Goal: Information Seeking & Learning: Learn about a topic

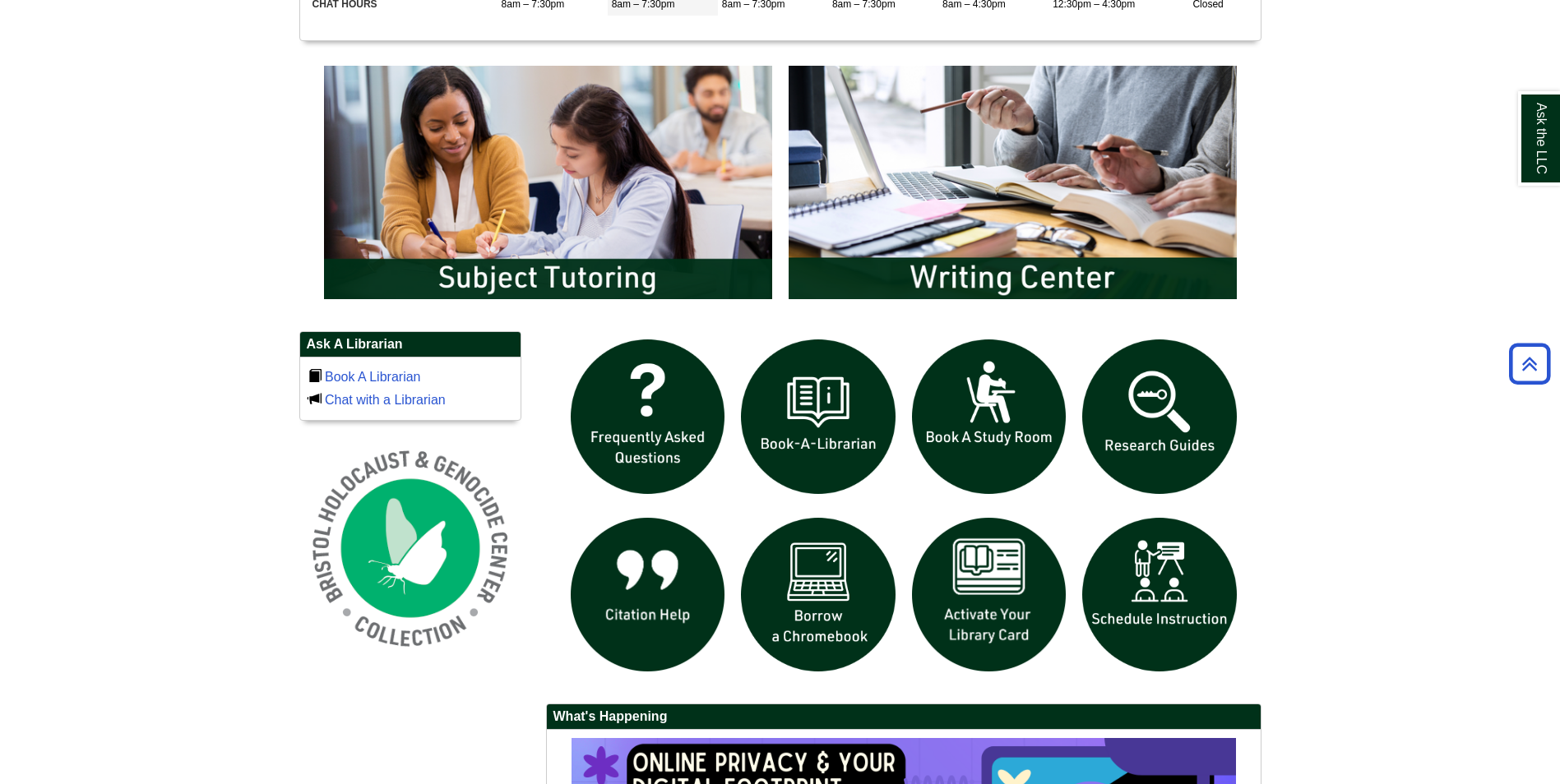
scroll to position [904, 0]
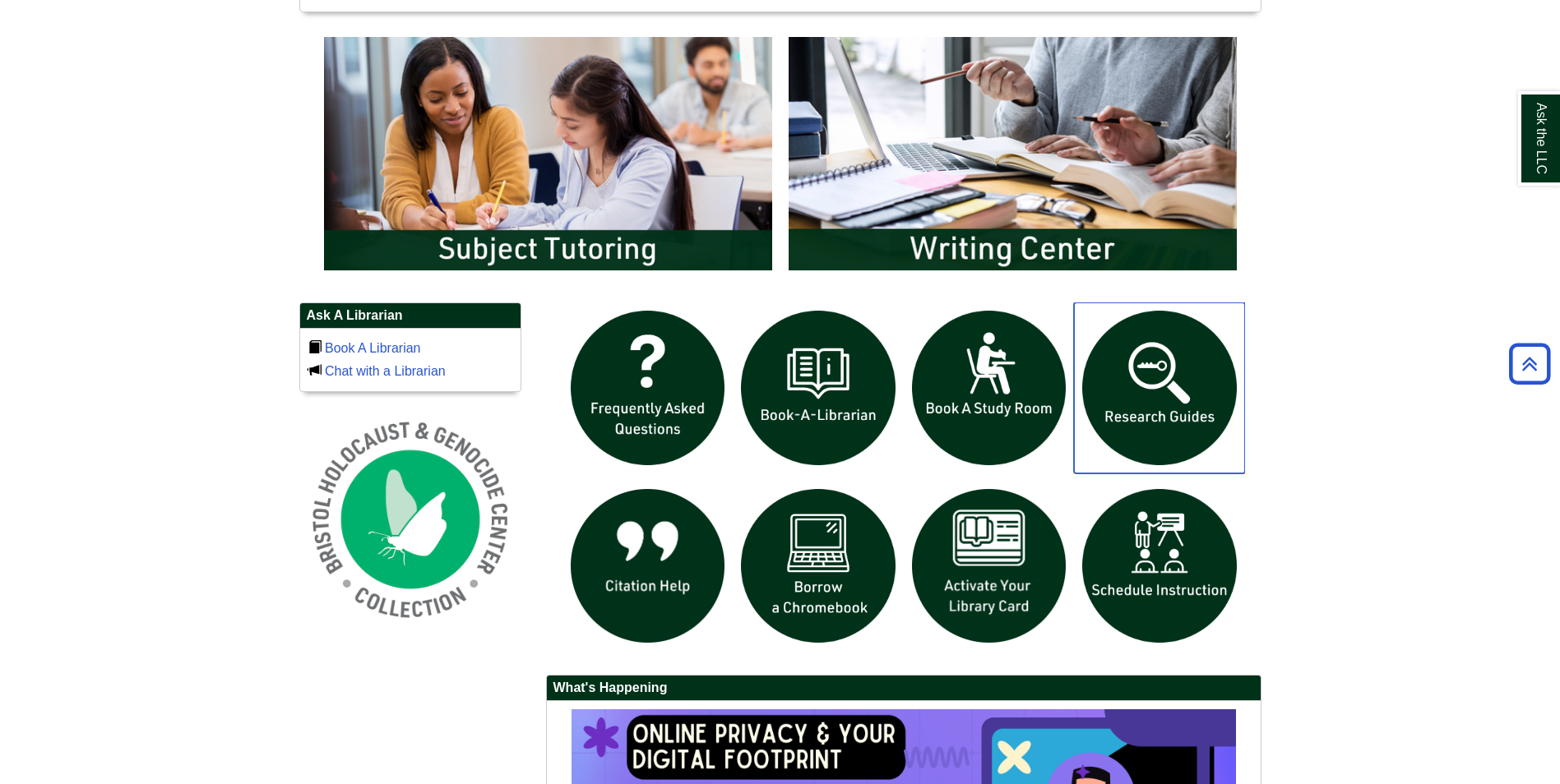
click at [1141, 336] on img "slideshow" at bounding box center [1159, 387] width 171 height 171
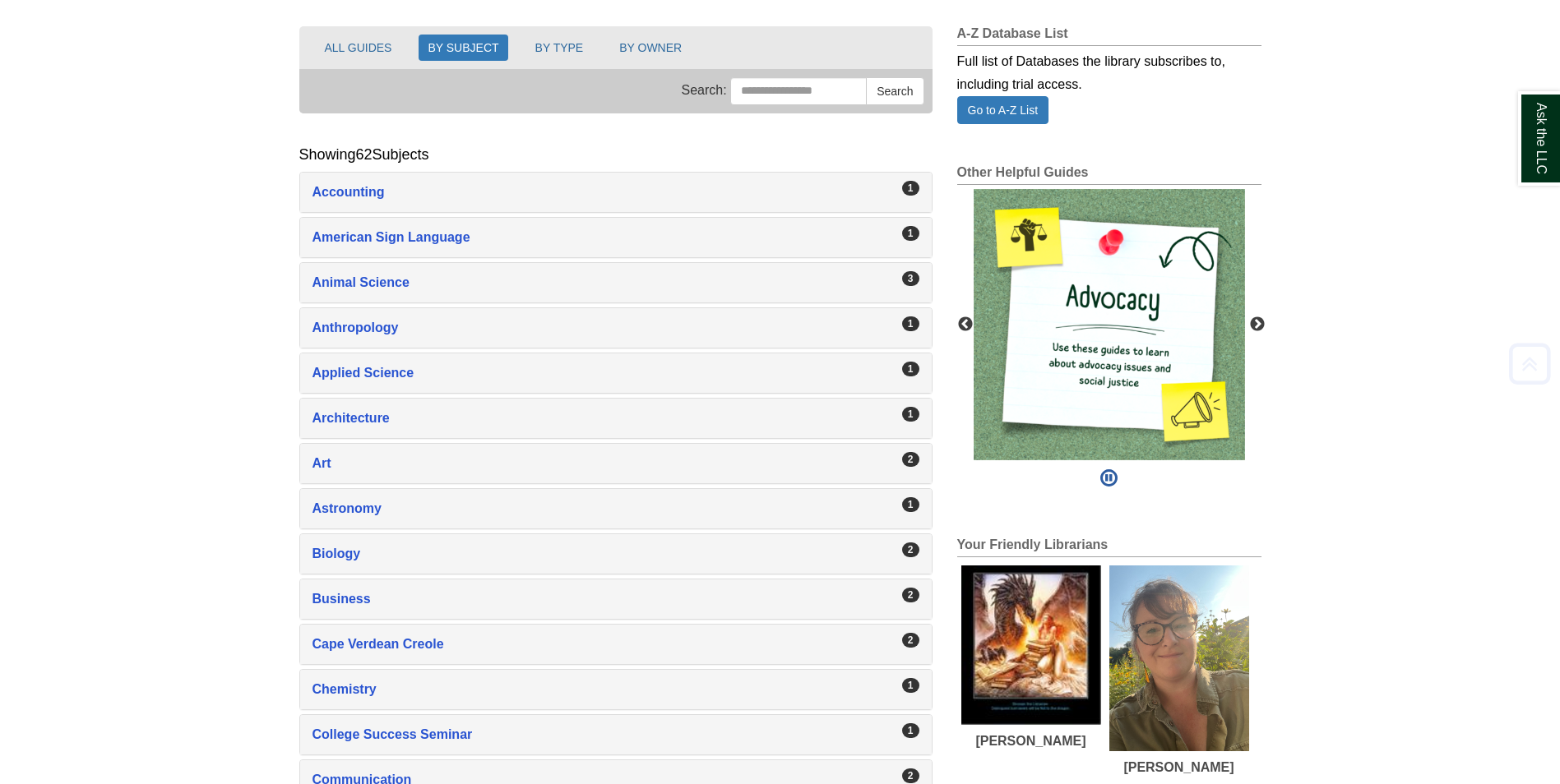
scroll to position [247, 0]
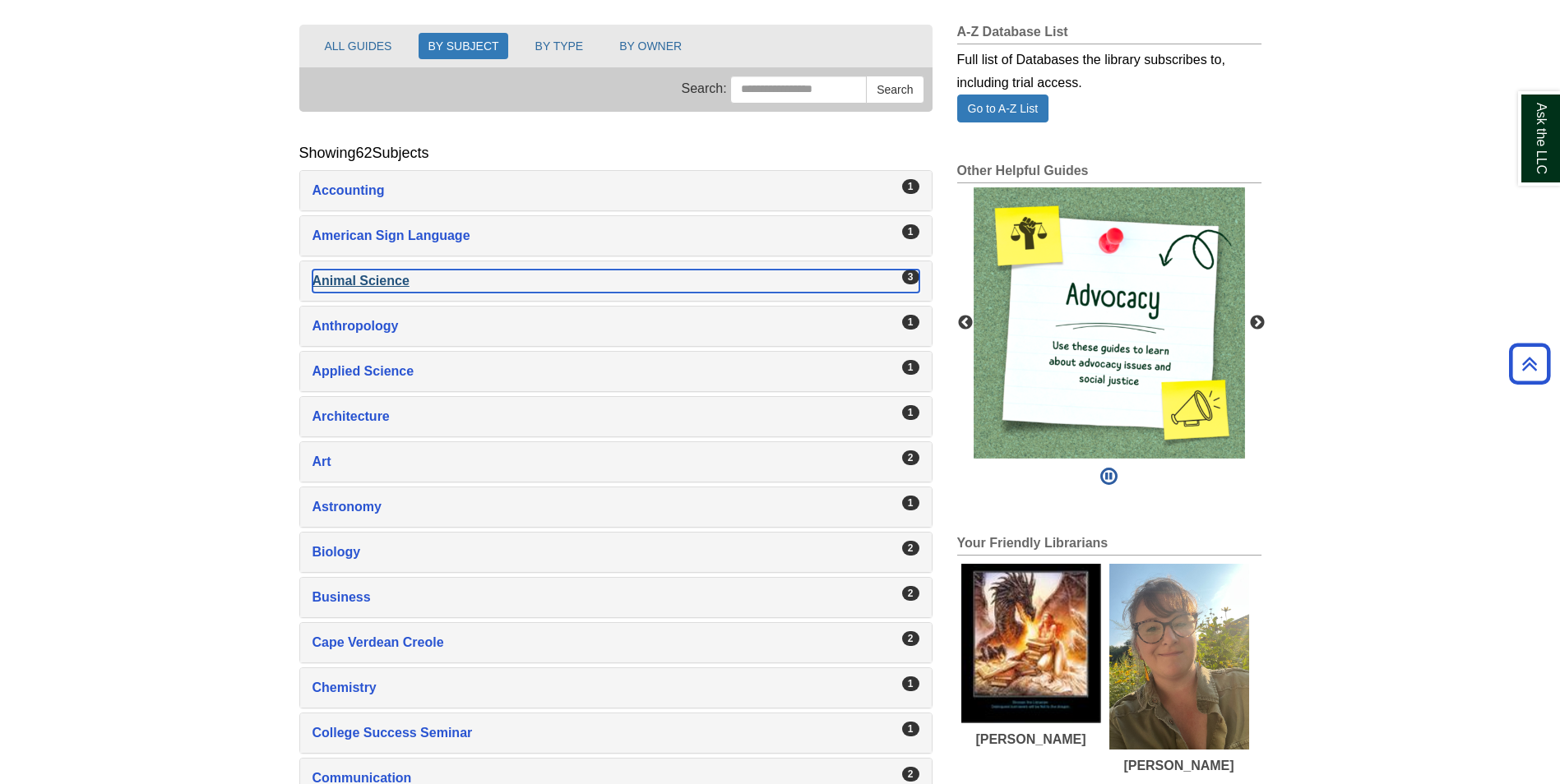
click at [506, 277] on div "Animal Science , 3 guides" at bounding box center [616, 281] width 607 height 23
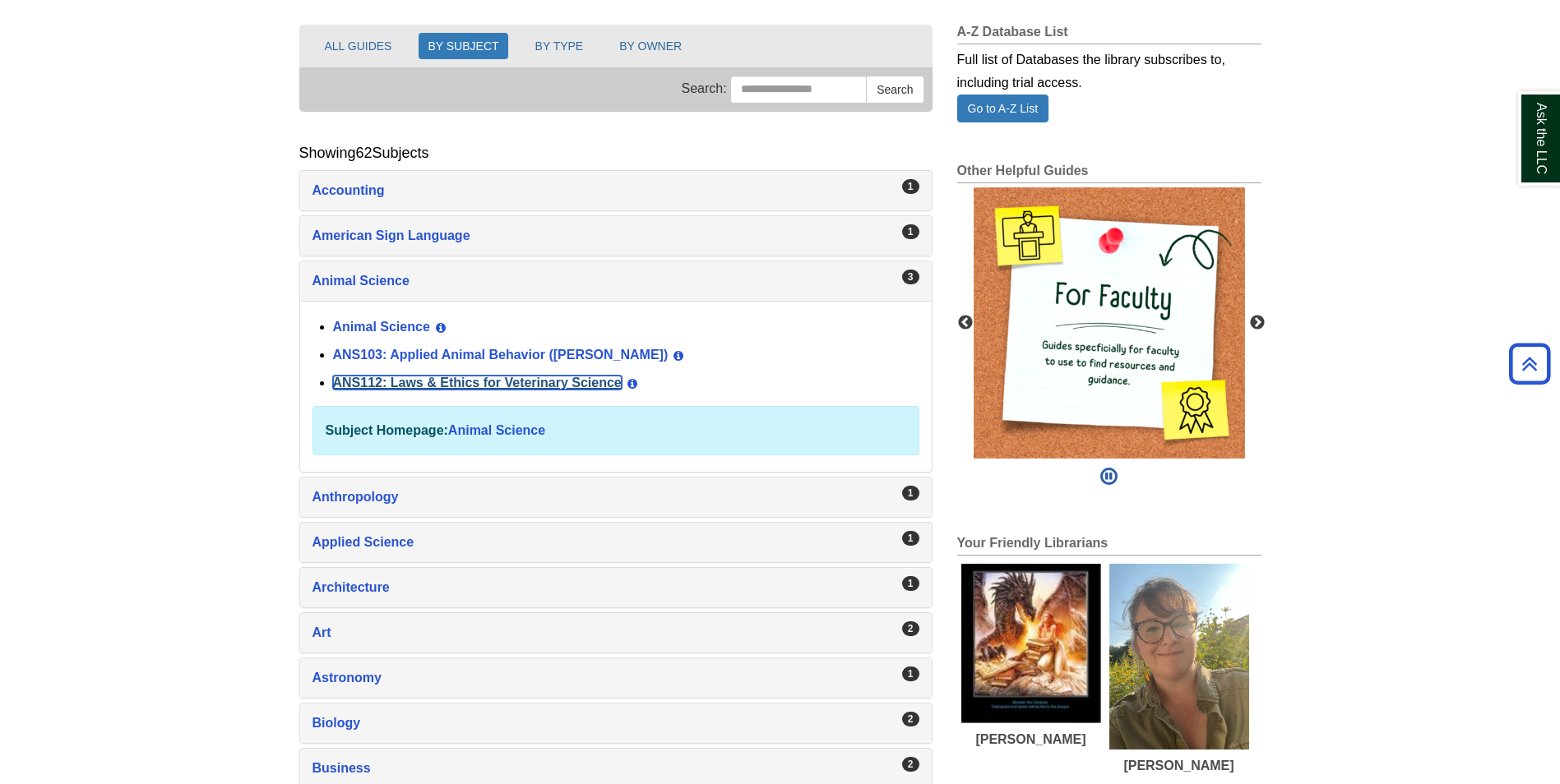
click at [557, 380] on link "ANS112: Laws & Ethics for Veterinary Science" at bounding box center [477, 382] width 288 height 14
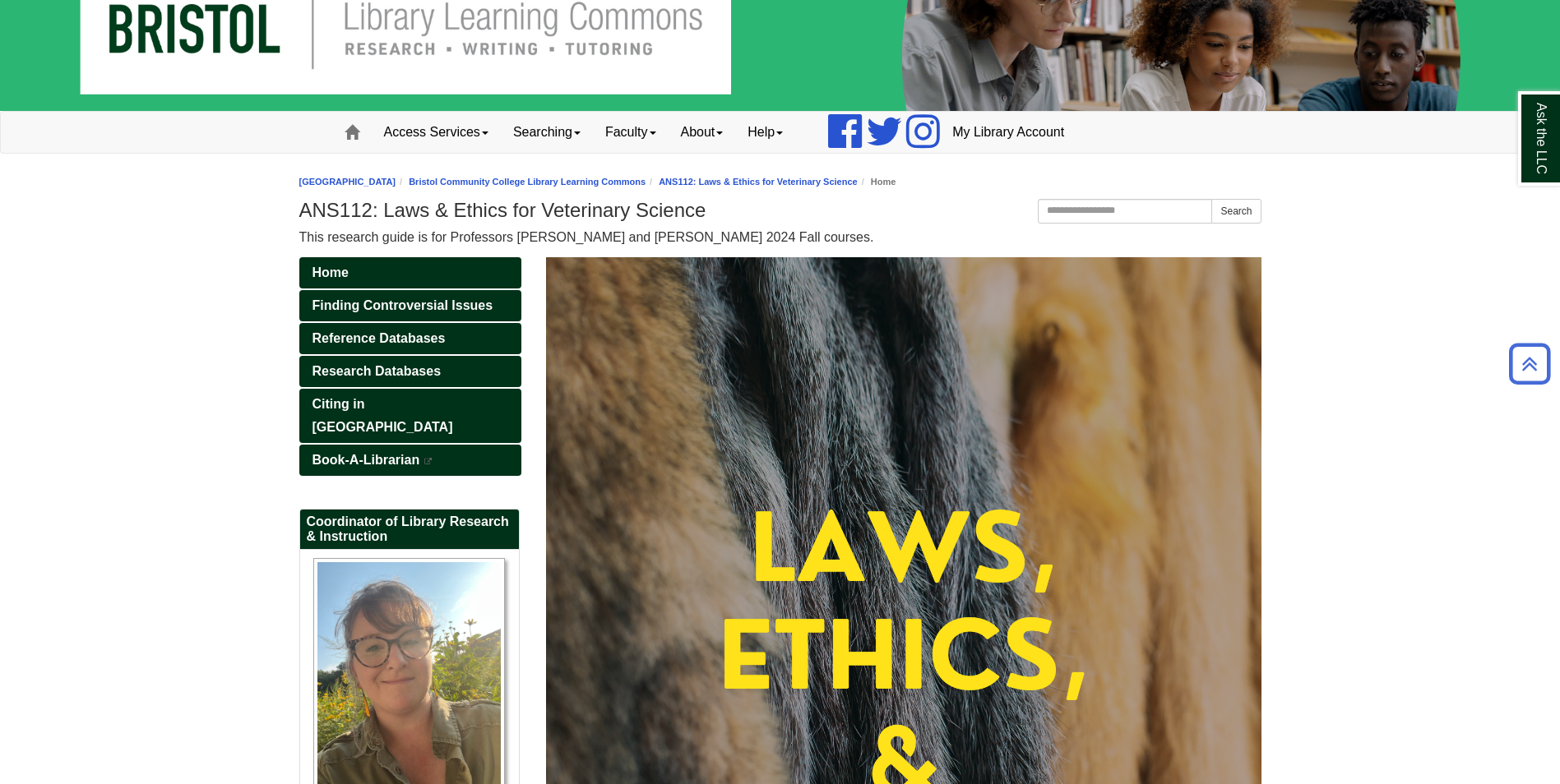
scroll to position [52, 0]
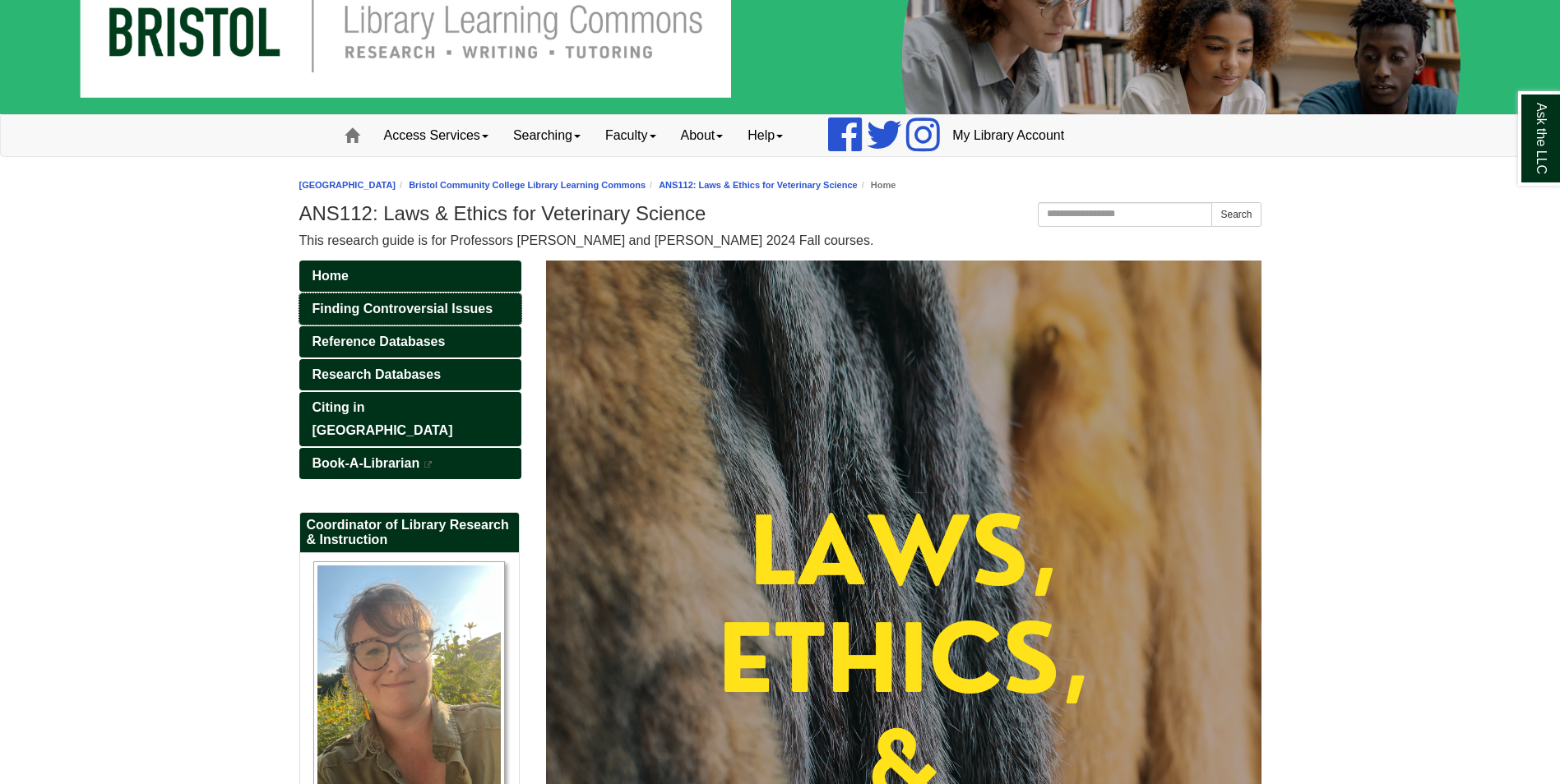
click at [417, 310] on span "Finding Controversial Issues" at bounding box center [403, 308] width 181 height 14
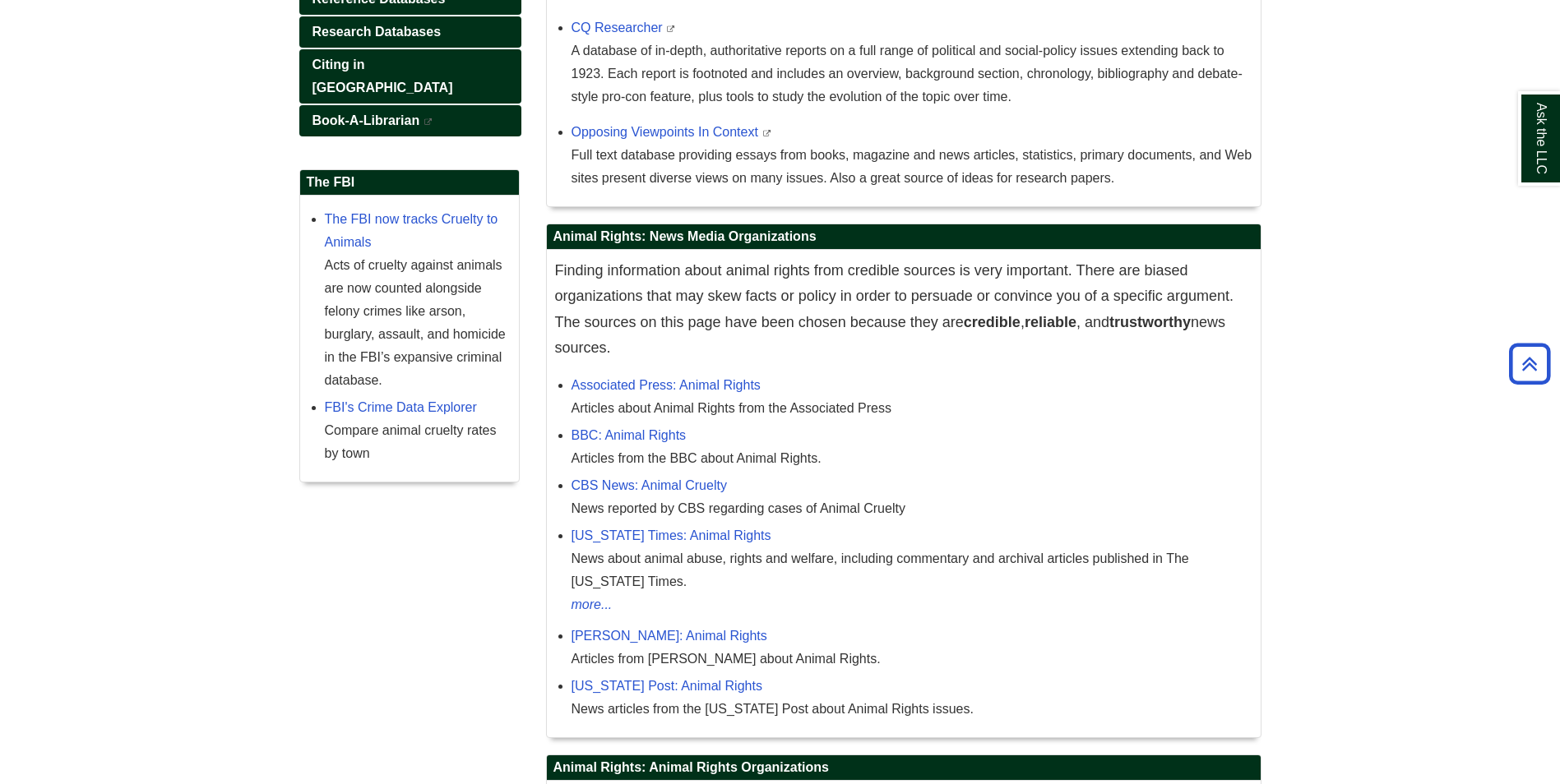
scroll to position [411, 0]
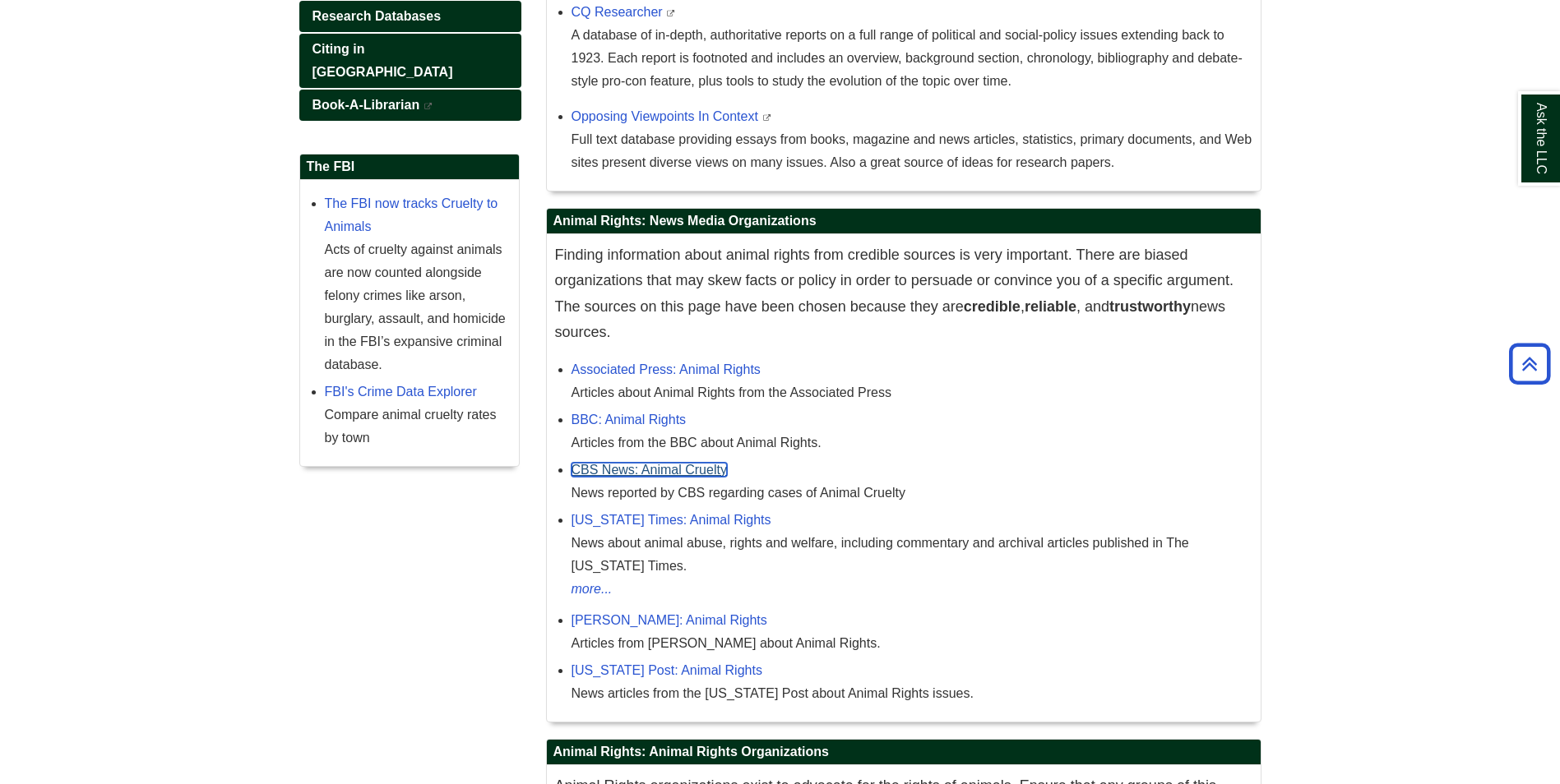
click at [637, 470] on link "CBS News: Animal Cruelty" at bounding box center [649, 469] width 155 height 14
click at [705, 310] on span "Finding information about animal rights from credible sources is very important…" at bounding box center [893, 294] width 678 height 95
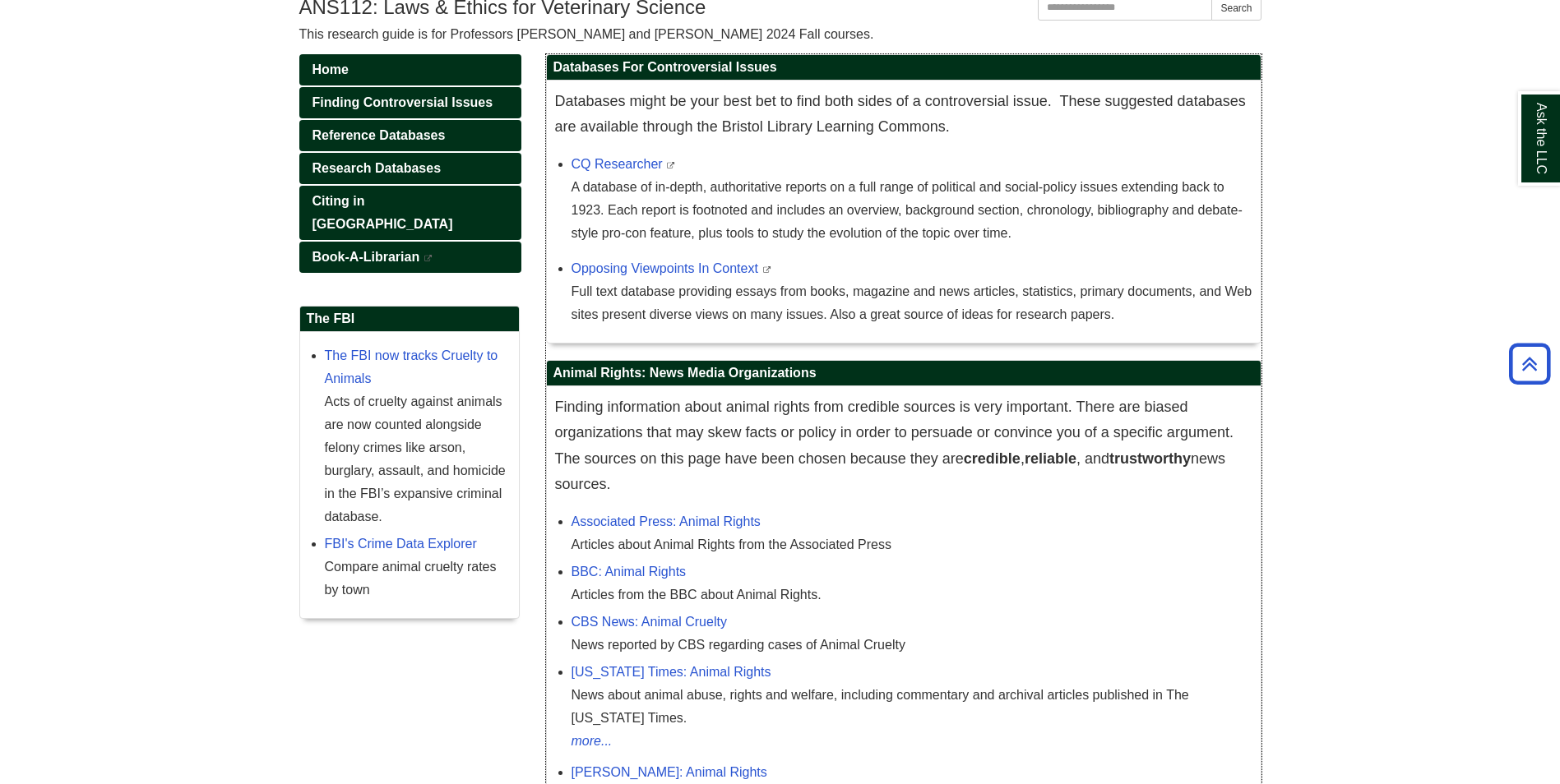
scroll to position [164, 0]
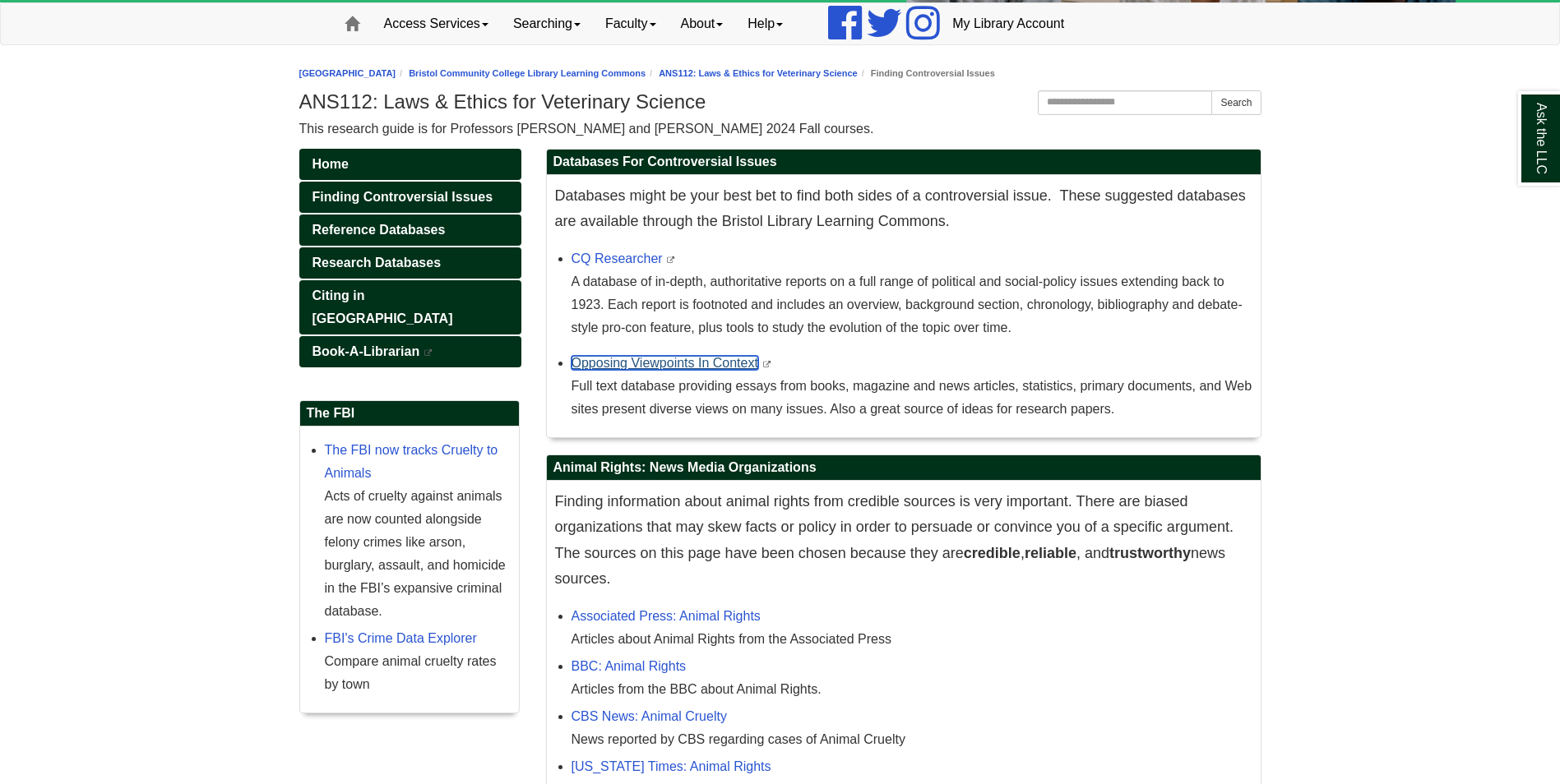
click at [650, 368] on link "Opposing Viewpoints In Context" at bounding box center [665, 362] width 187 height 14
click at [619, 259] on link "CQ Researcher" at bounding box center [617, 258] width 91 height 14
